Goal: Information Seeking & Learning: Learn about a topic

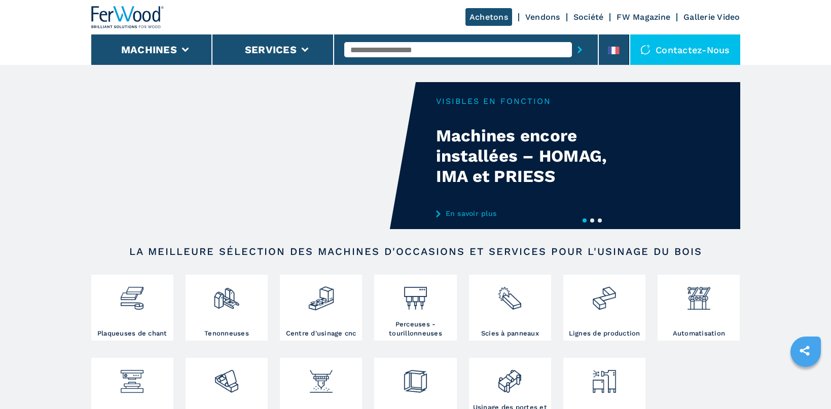
scroll to position [169, 0]
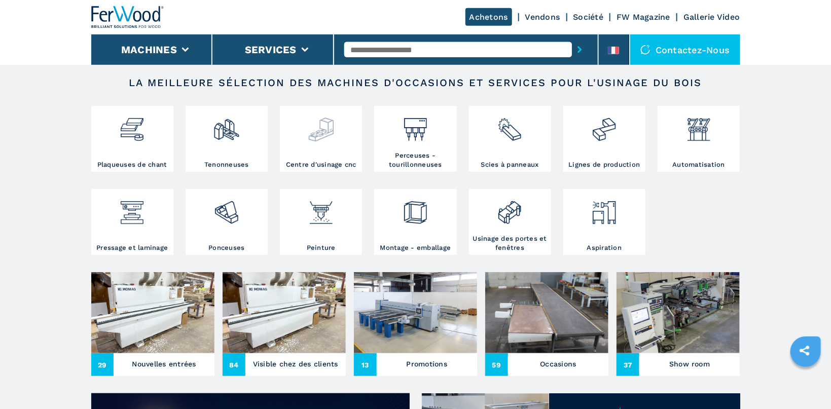
click at [320, 136] on img at bounding box center [321, 126] width 27 height 34
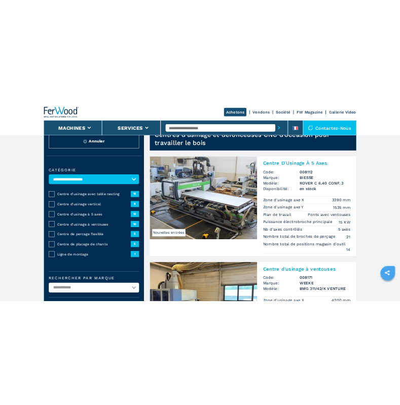
scroll to position [30, 0]
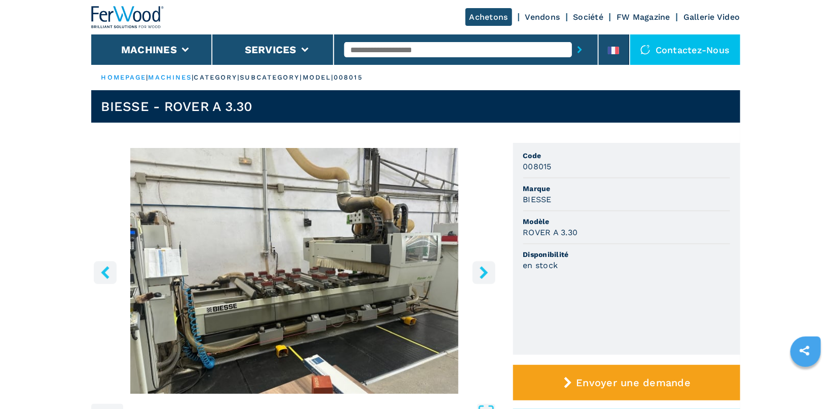
click at [486, 269] on icon "right-button" at bounding box center [484, 272] width 13 height 13
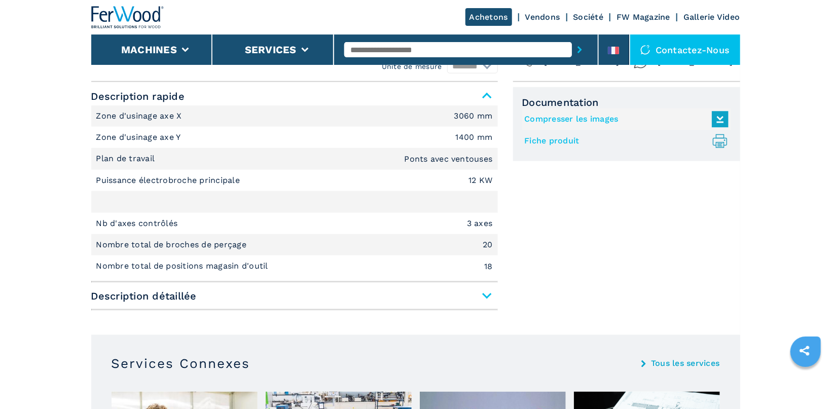
scroll to position [430, 0]
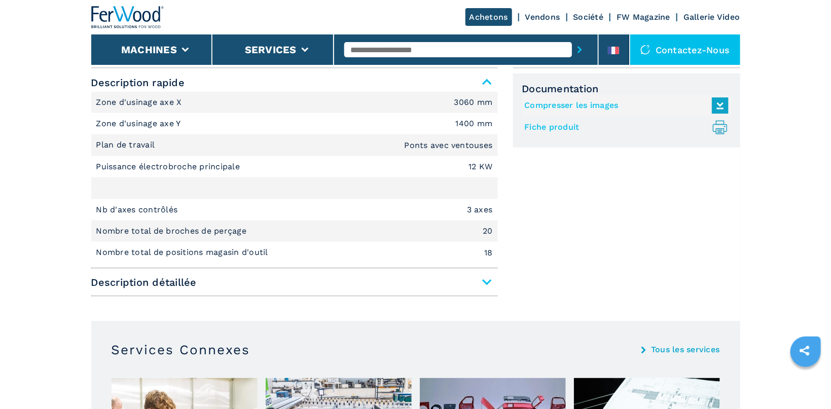
click at [484, 283] on span "Description détaillée" at bounding box center [294, 282] width 407 height 18
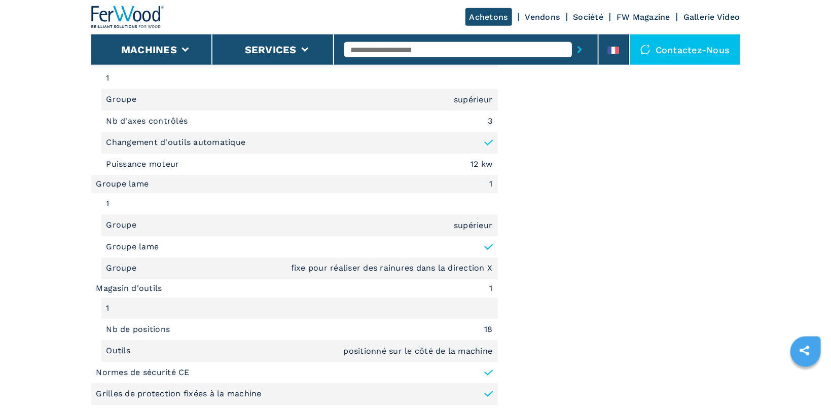
scroll to position [1075, 0]
